Goal: Task Accomplishment & Management: Complete application form

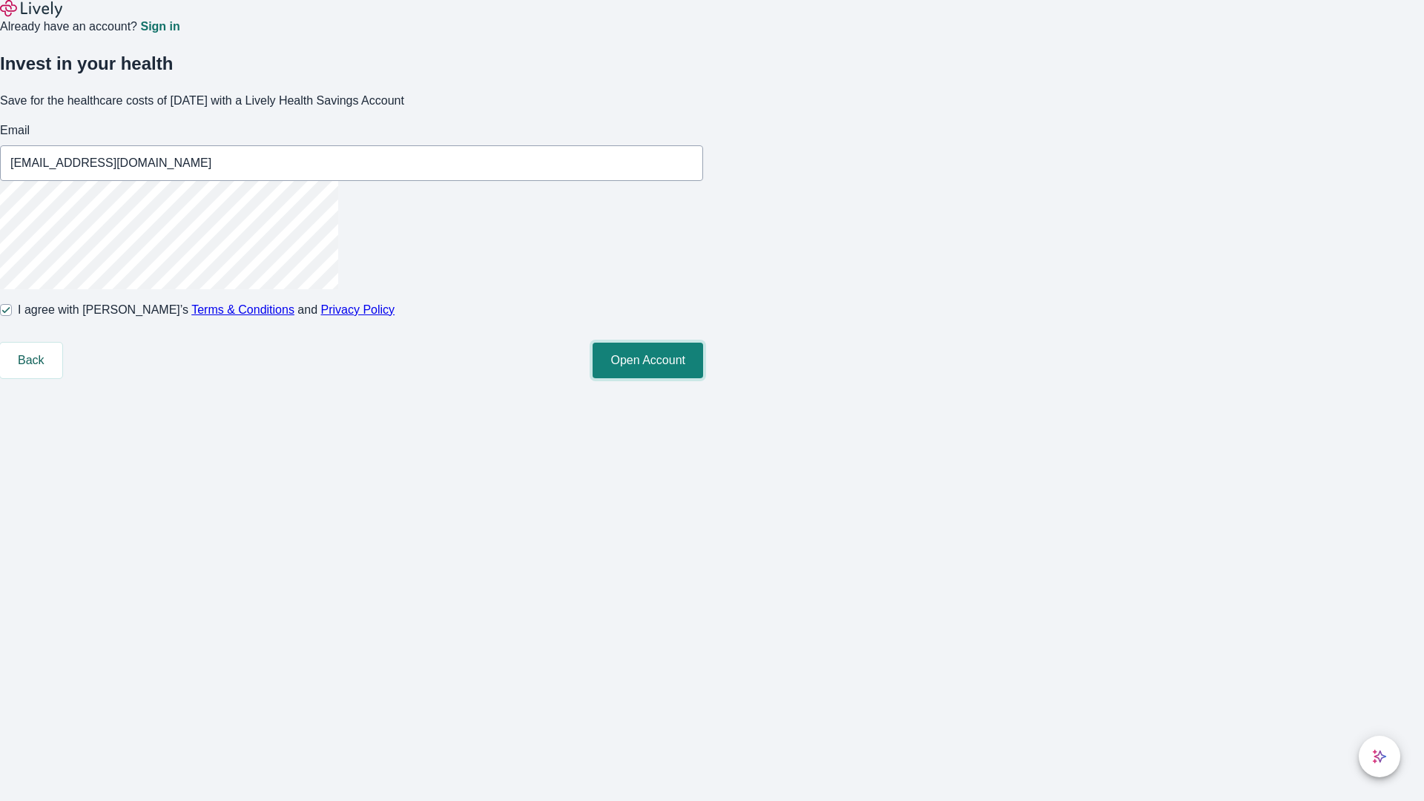
click at [703, 378] on button "Open Account" at bounding box center [648, 361] width 110 height 36
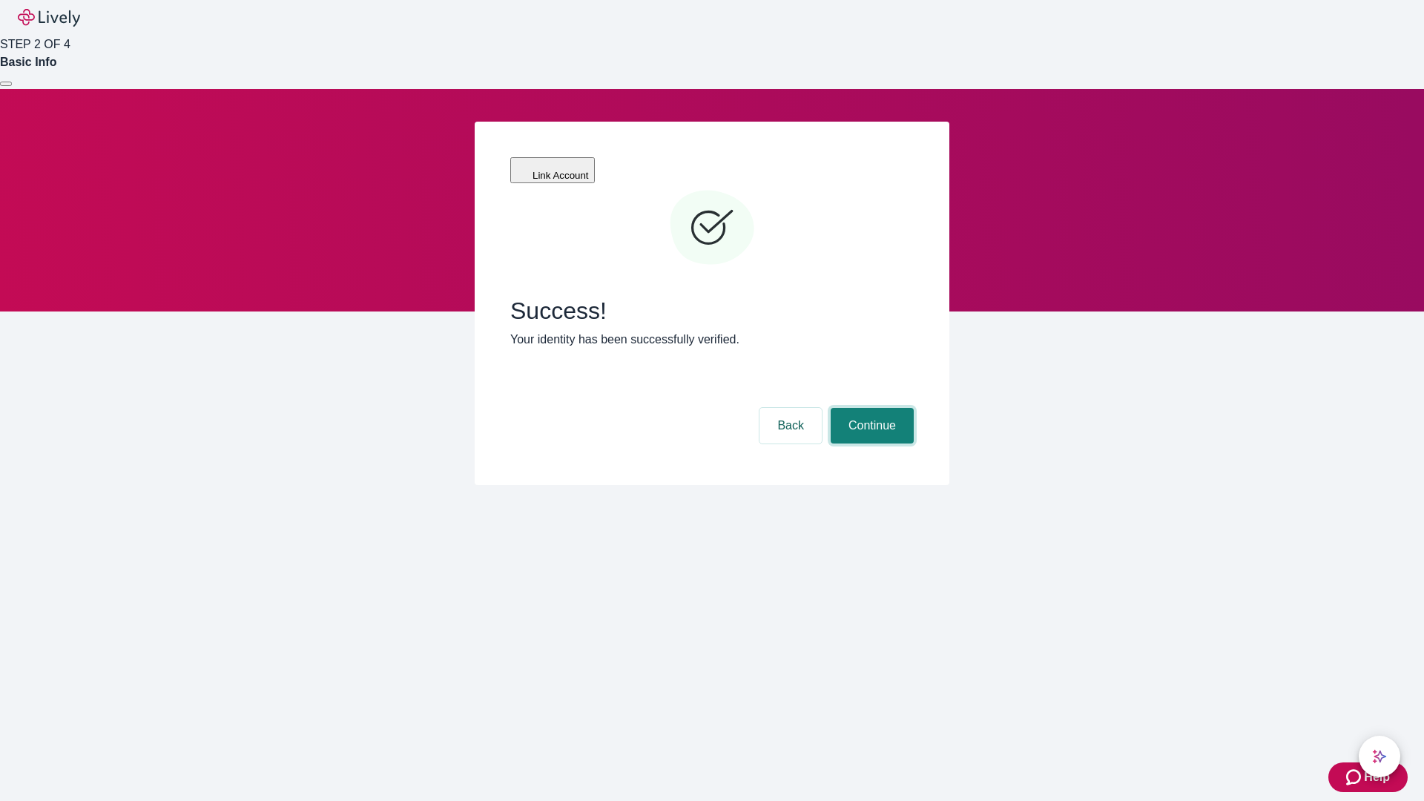
click at [870, 408] on button "Continue" at bounding box center [872, 426] width 83 height 36
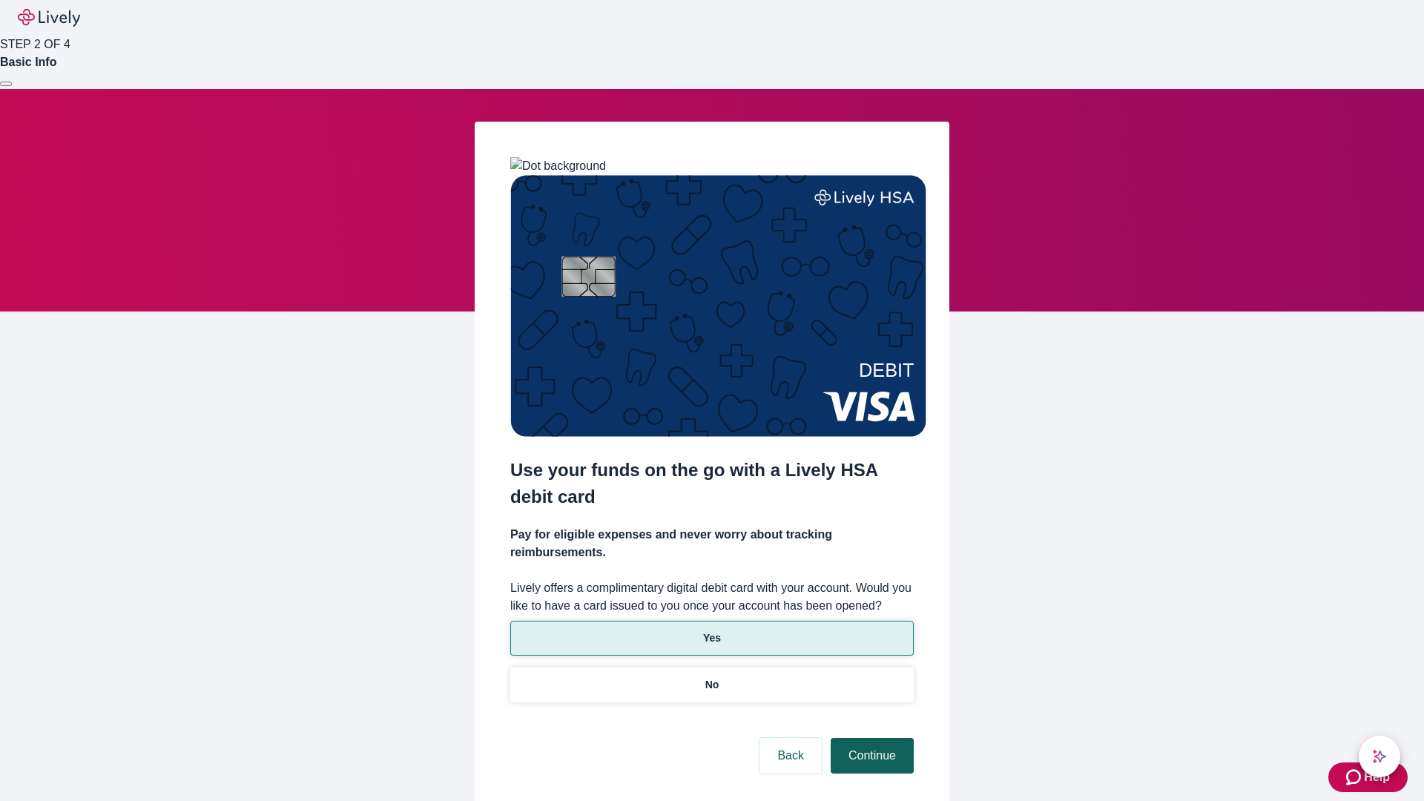
click at [711, 630] on p "Yes" at bounding box center [712, 638] width 18 height 16
click at [870, 738] on button "Continue" at bounding box center [872, 756] width 83 height 36
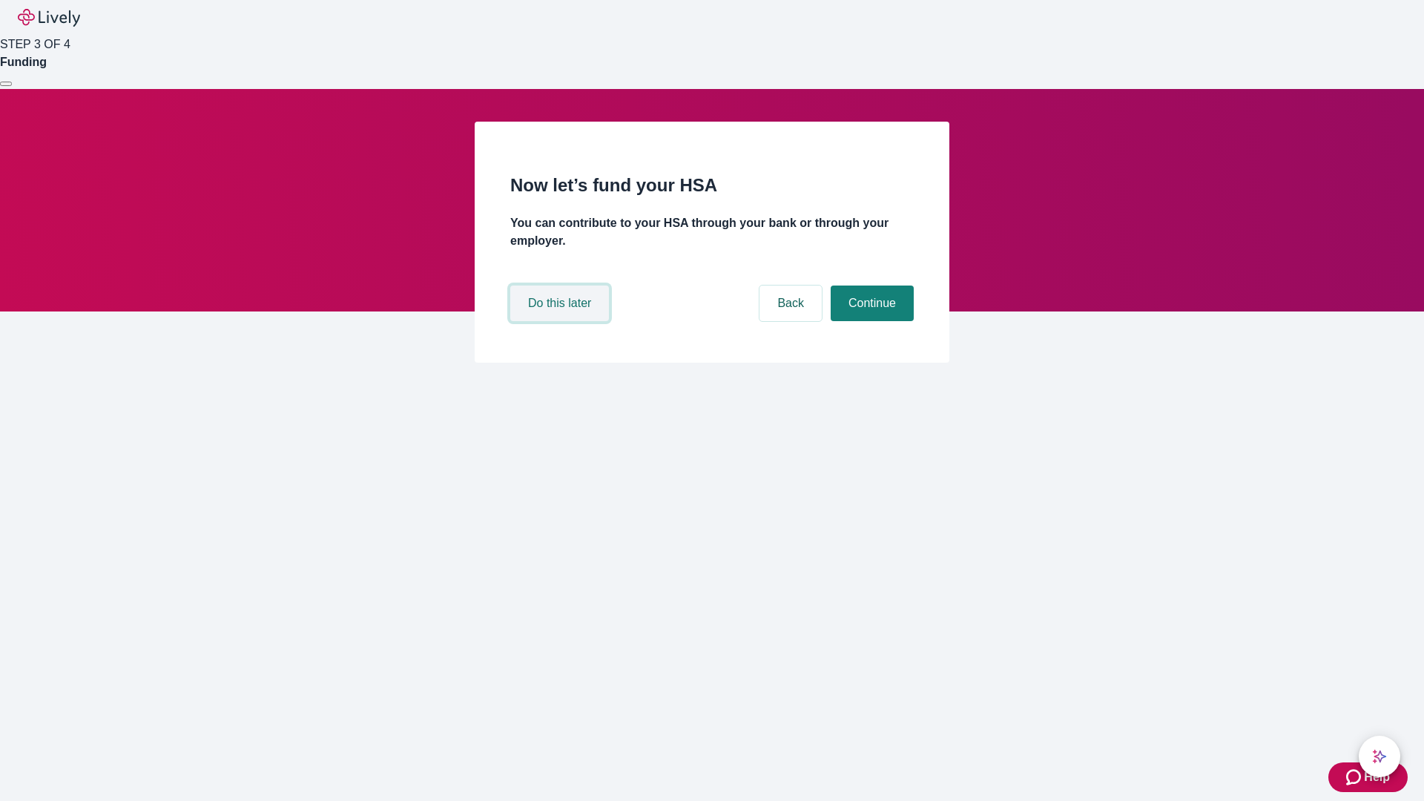
click at [561, 321] on button "Do this later" at bounding box center [559, 304] width 99 height 36
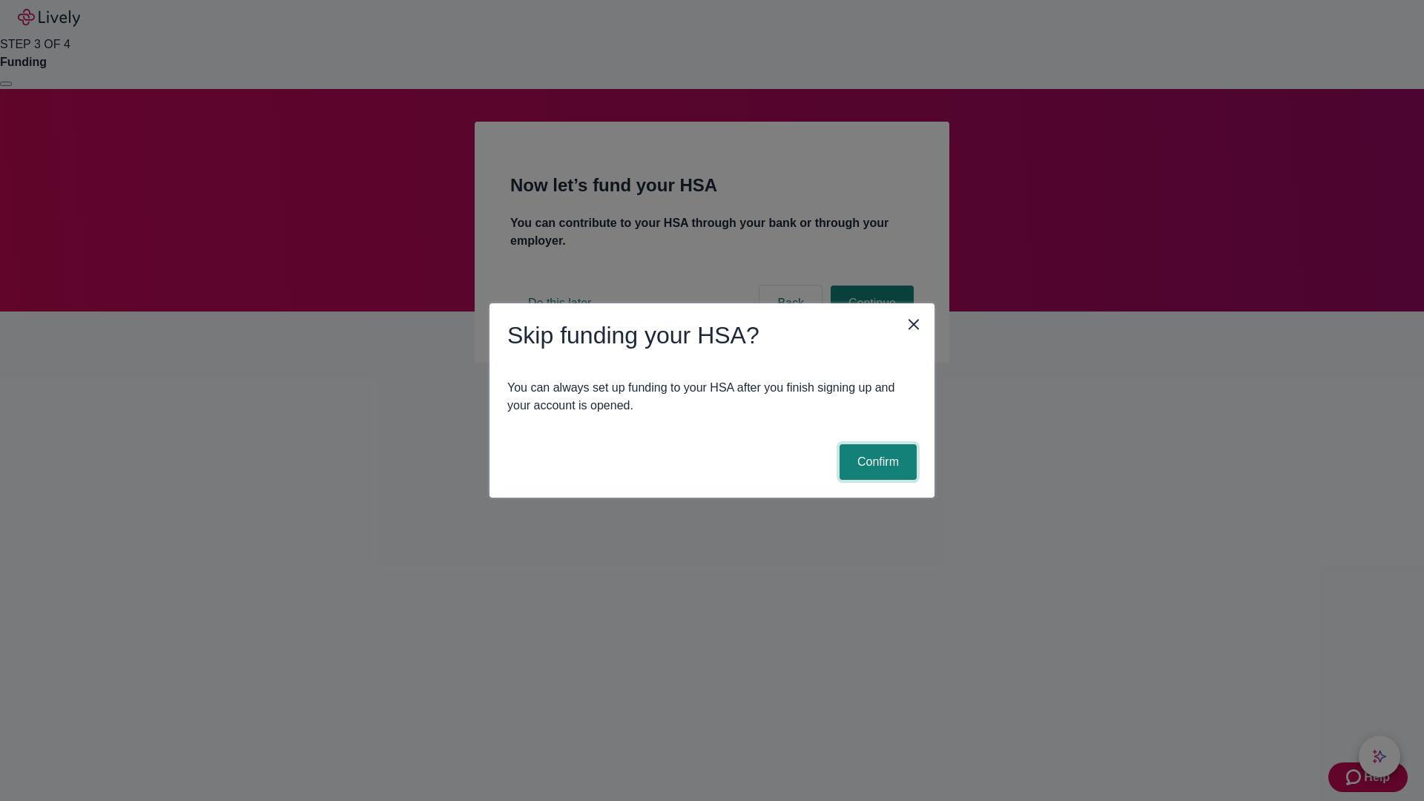
click at [876, 462] on button "Confirm" at bounding box center [877, 462] width 77 height 36
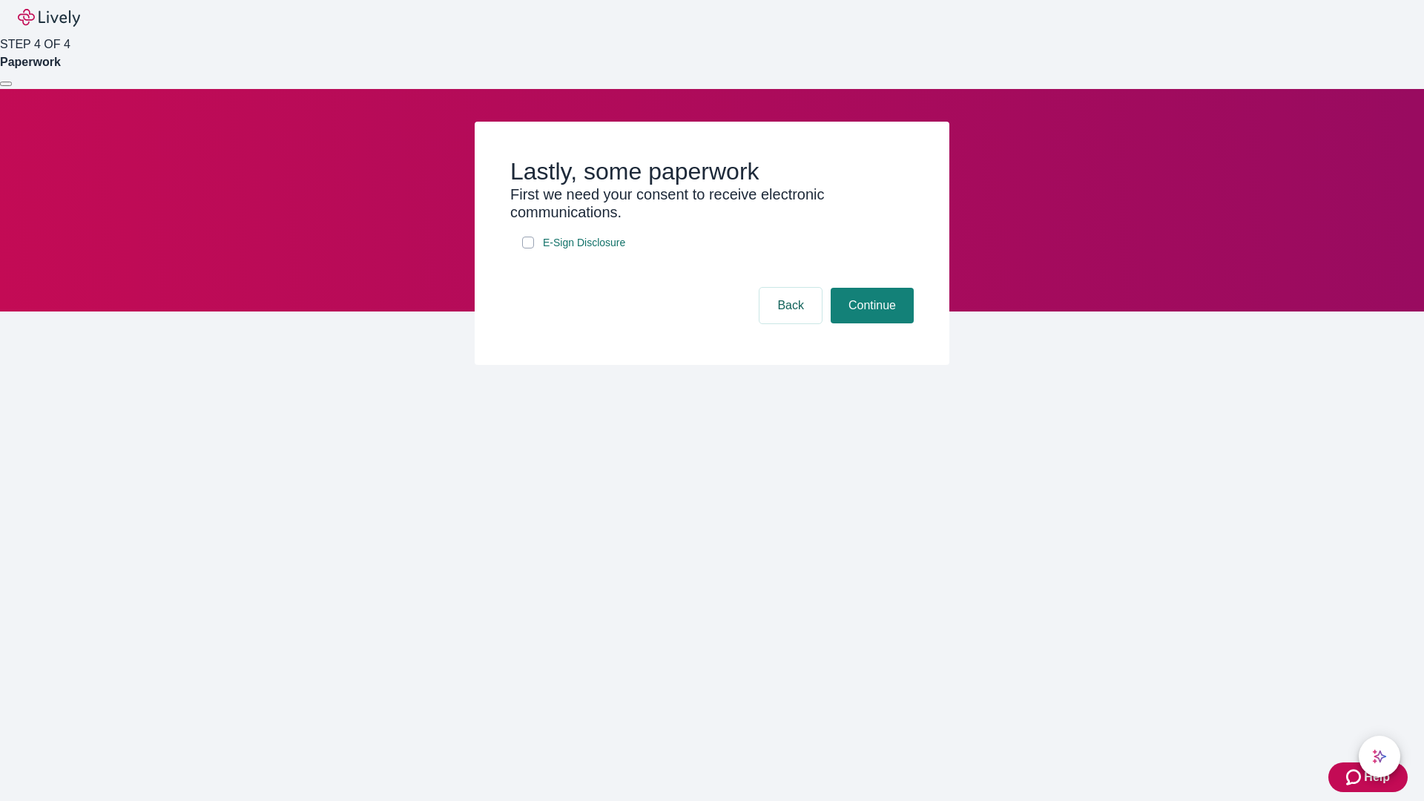
click at [528, 248] on input "E-Sign Disclosure" at bounding box center [528, 243] width 12 height 12
checkbox input "true"
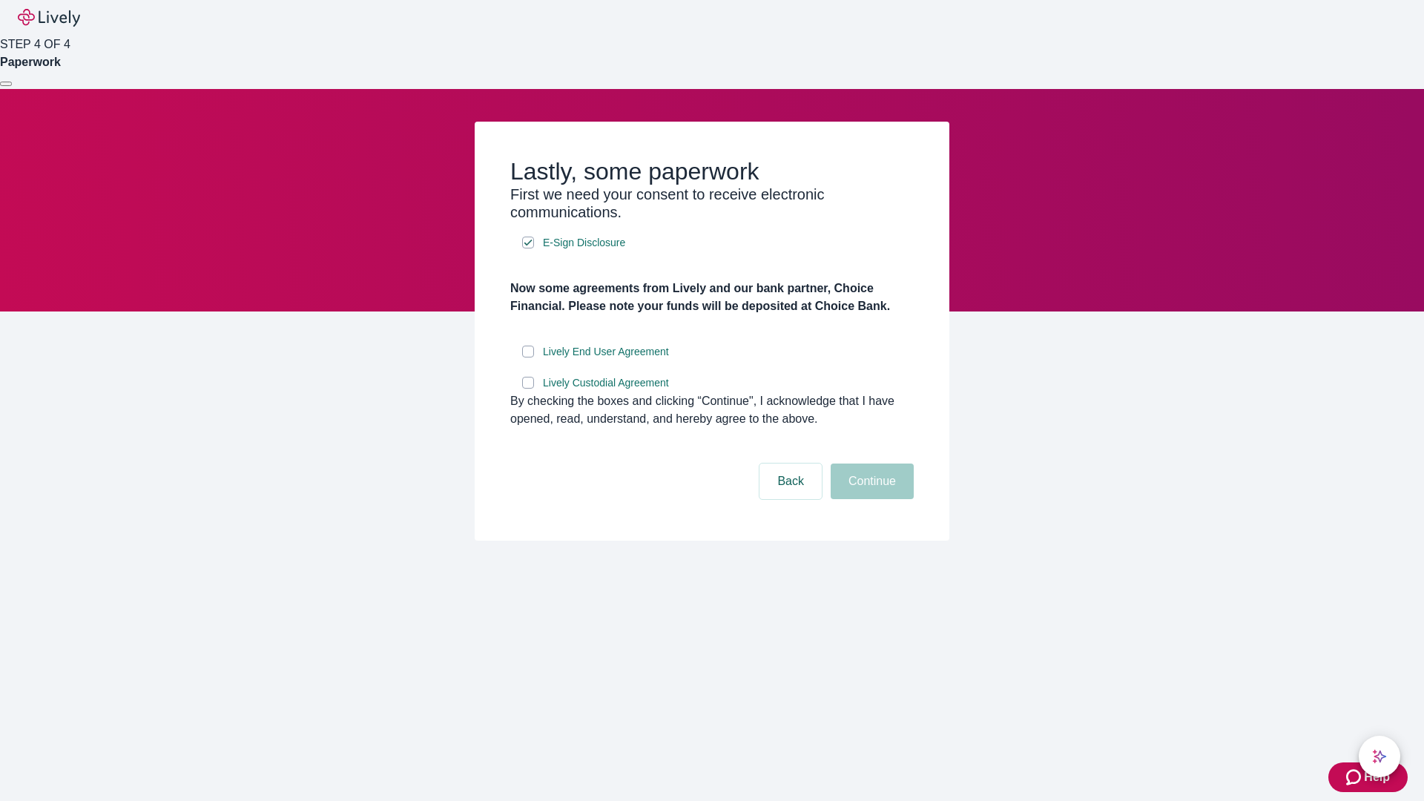
click at [528, 357] on input "Lively End User Agreement" at bounding box center [528, 352] width 12 height 12
checkbox input "true"
click at [528, 389] on input "Lively Custodial Agreement" at bounding box center [528, 383] width 12 height 12
checkbox input "true"
click at [870, 499] on button "Continue" at bounding box center [872, 481] width 83 height 36
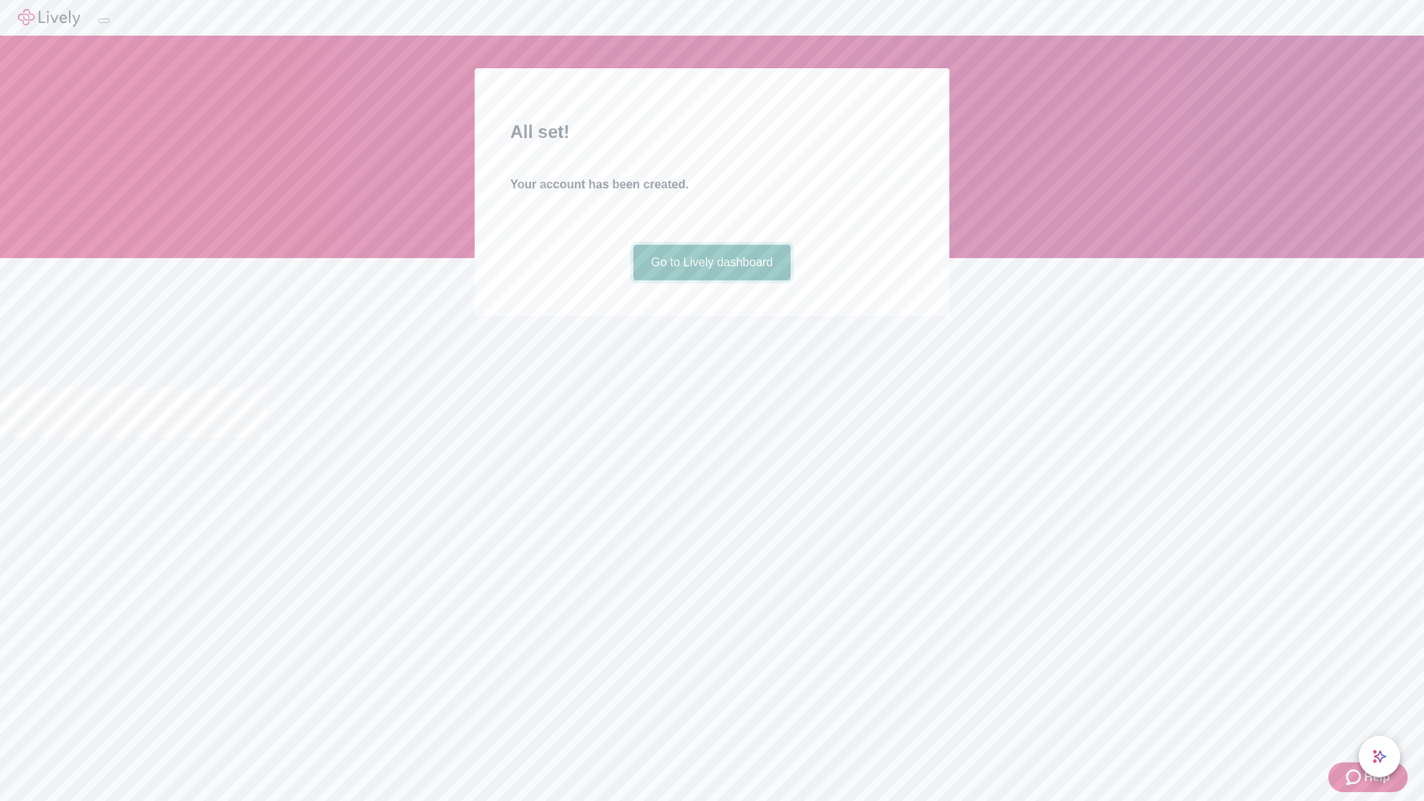
click at [711, 280] on link "Go to Lively dashboard" at bounding box center [712, 263] width 158 height 36
